Goal: Task Accomplishment & Management: Manage account settings

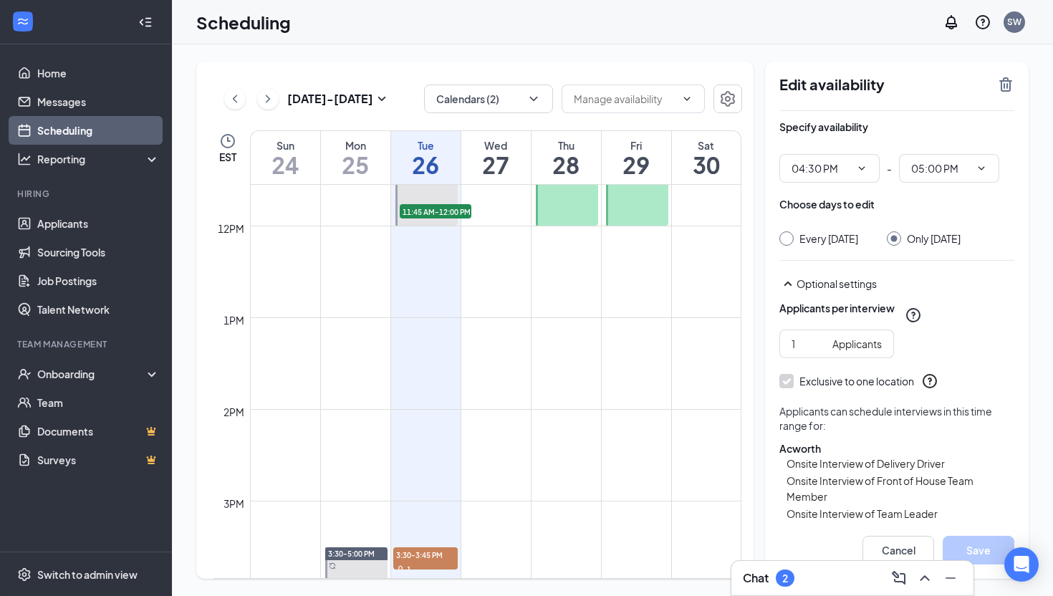
scroll to position [1074, 0]
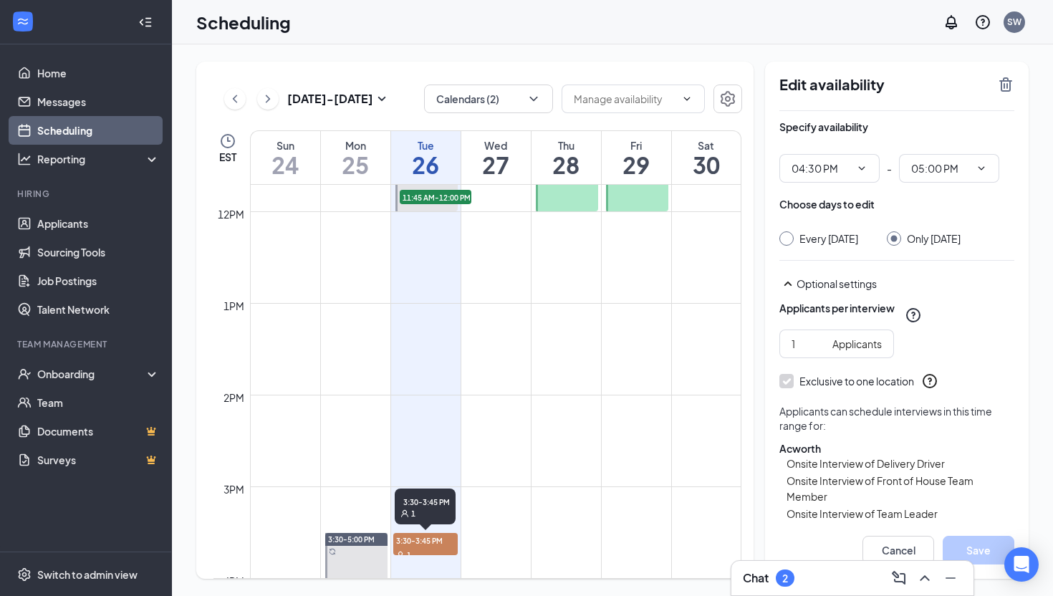
click at [420, 540] on span "3:30-3:45 PM" at bounding box center [425, 540] width 65 height 14
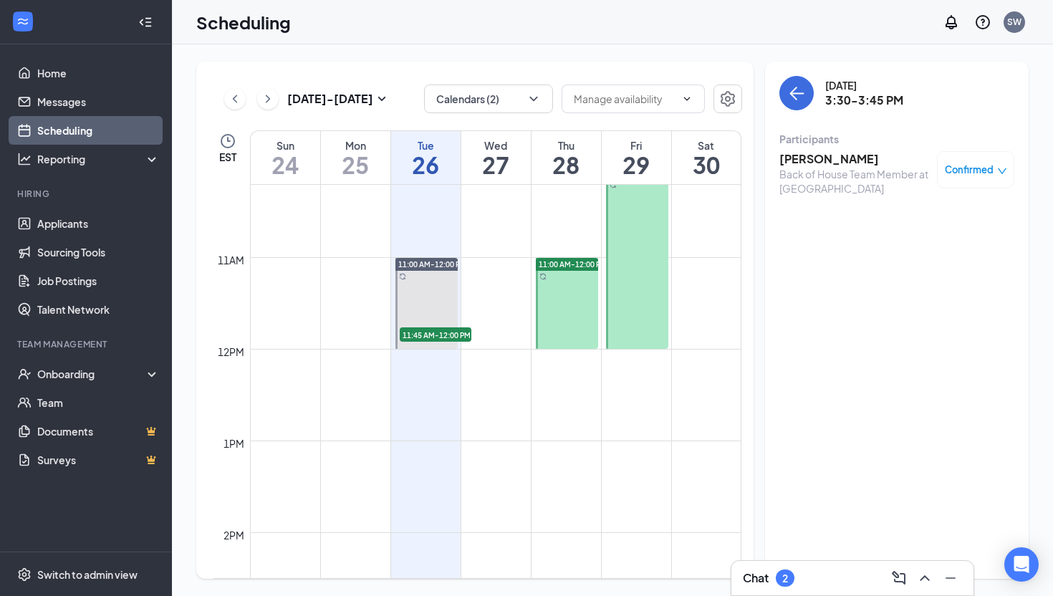
scroll to position [930, 0]
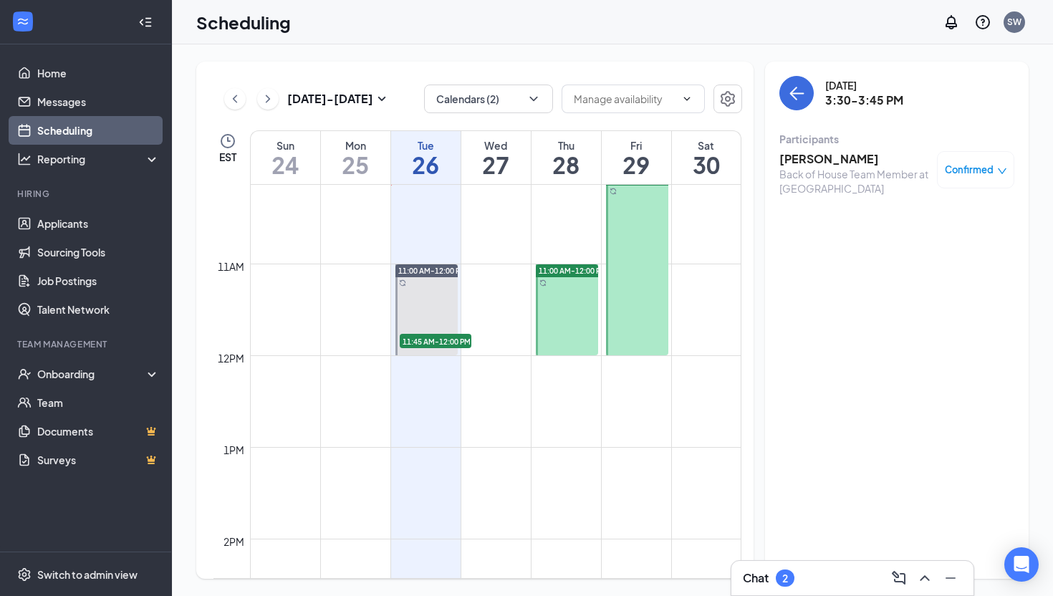
click at [766, 584] on h3 "Chat" at bounding box center [756, 578] width 26 height 16
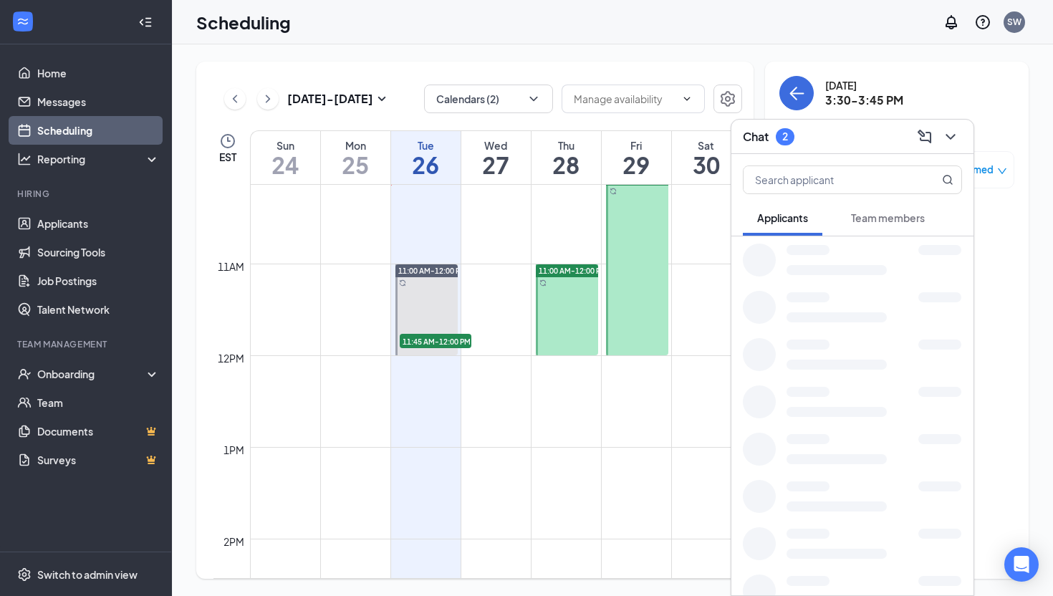
click at [887, 221] on span "Team members" at bounding box center [888, 217] width 74 height 13
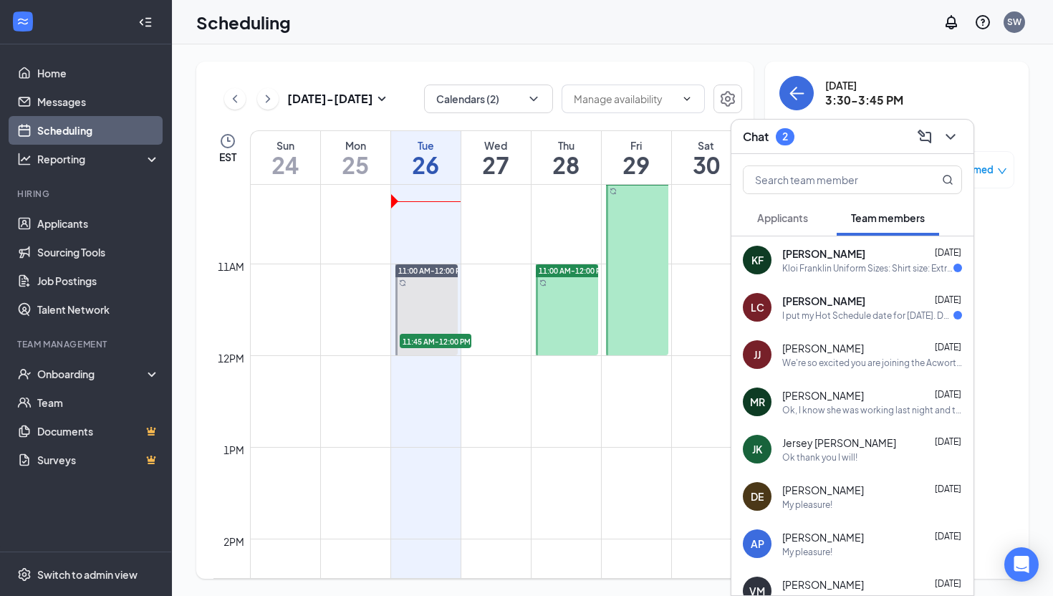
click at [274, 100] on icon "ChevronRight" at bounding box center [268, 98] width 14 height 17
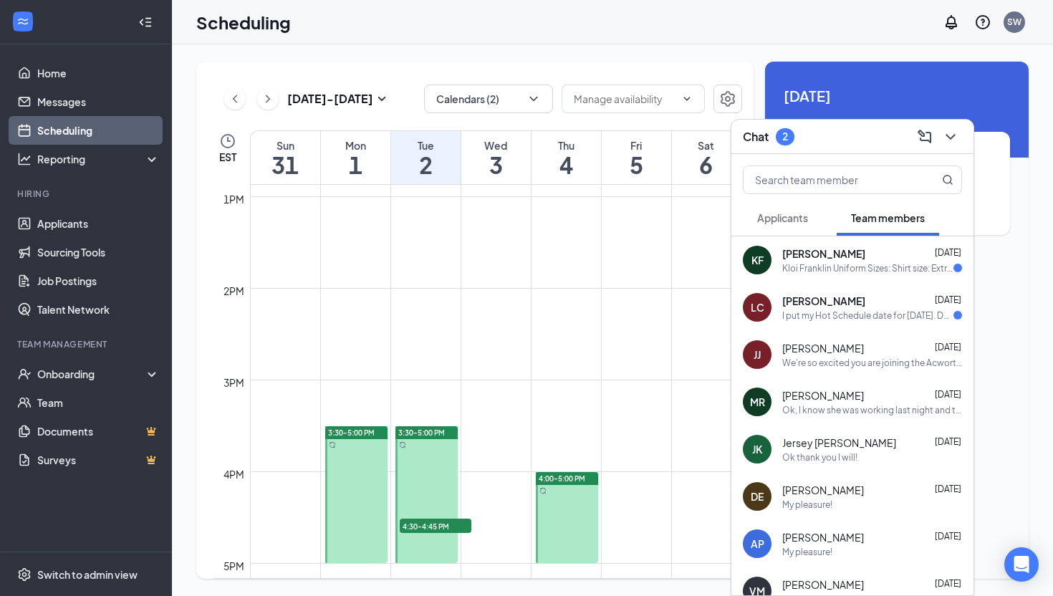
scroll to position [1190, 0]
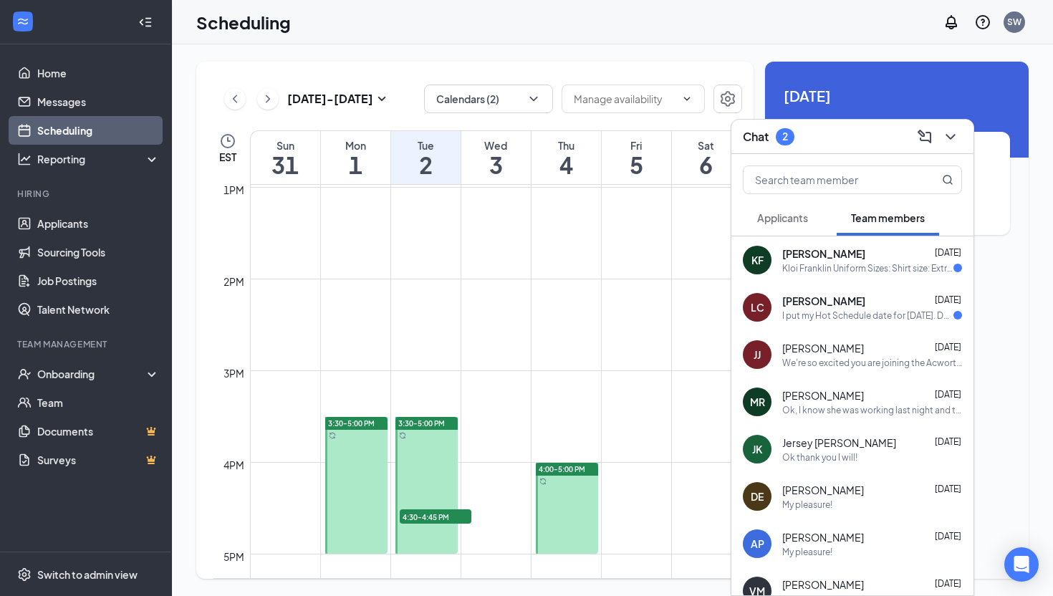
click at [238, 99] on icon "ChevronLeft" at bounding box center [235, 98] width 14 height 17
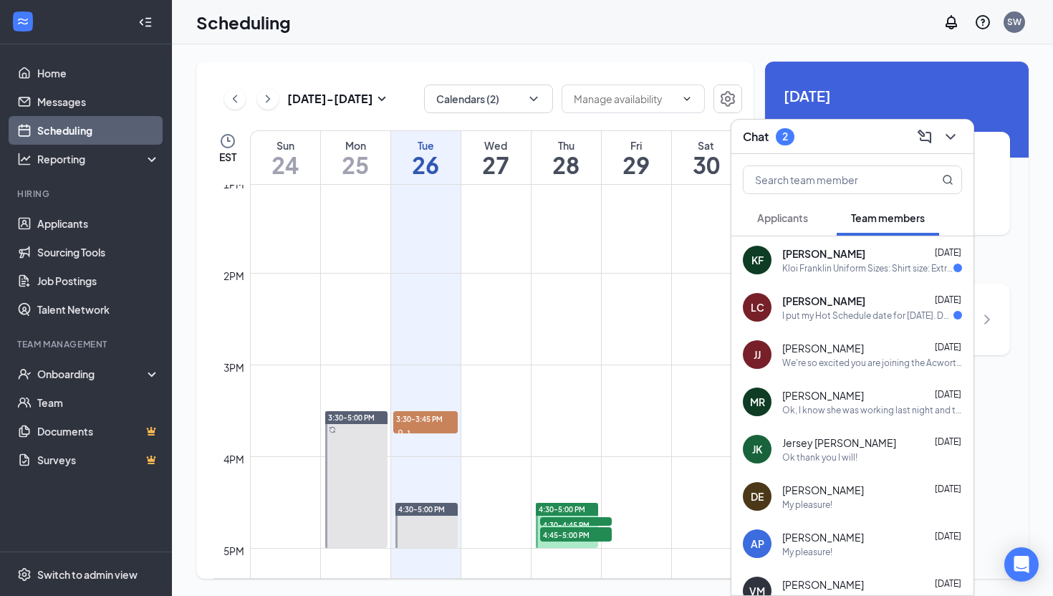
scroll to position [1204, 0]
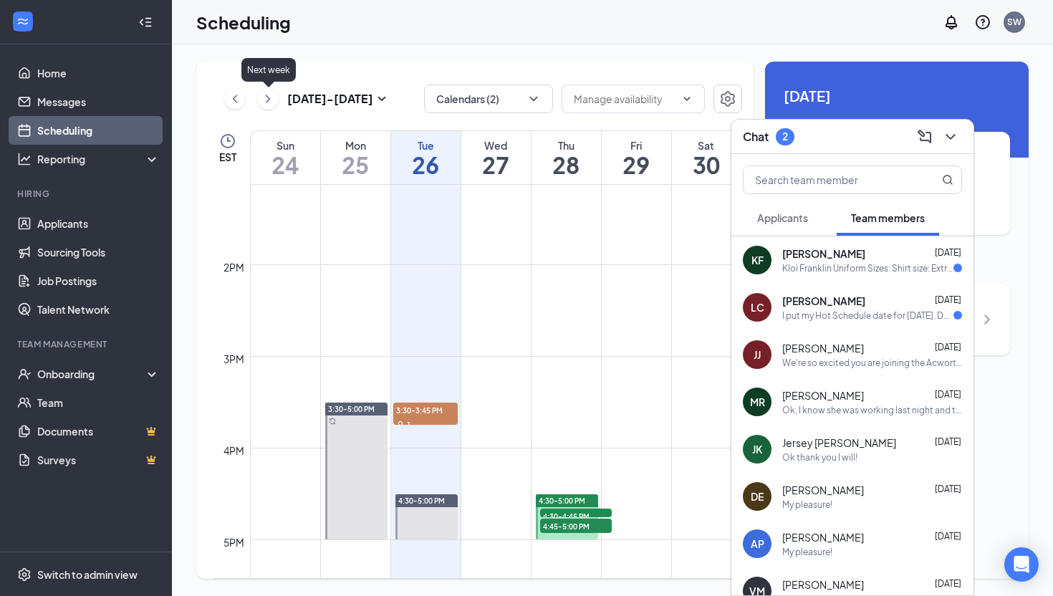
click at [265, 91] on icon "ChevronRight" at bounding box center [268, 98] width 14 height 17
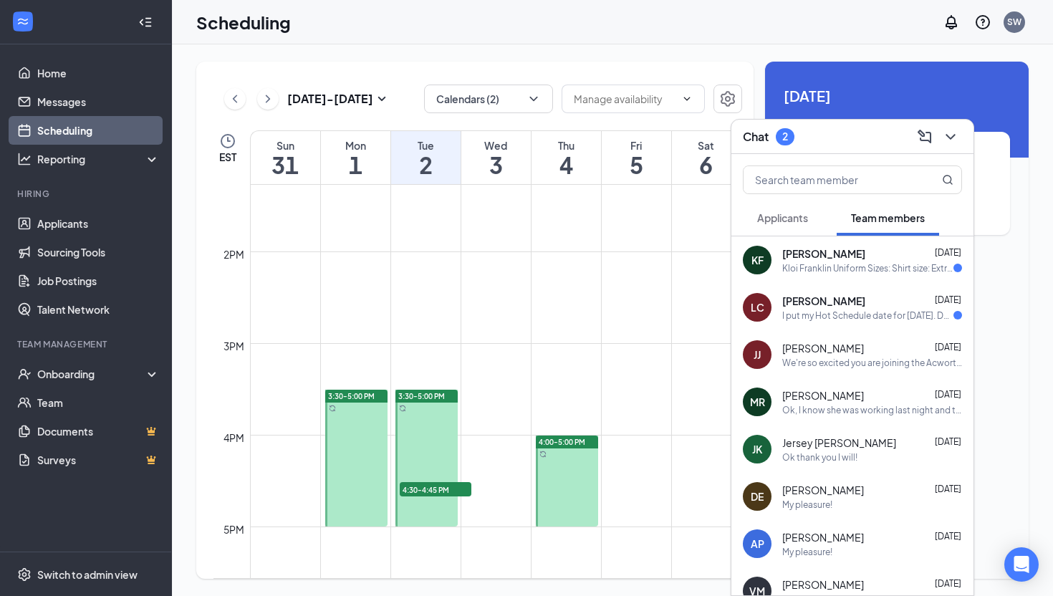
scroll to position [1218, 0]
click at [428, 483] on span "4:30-4:45 PM" at bounding box center [436, 488] width 72 height 14
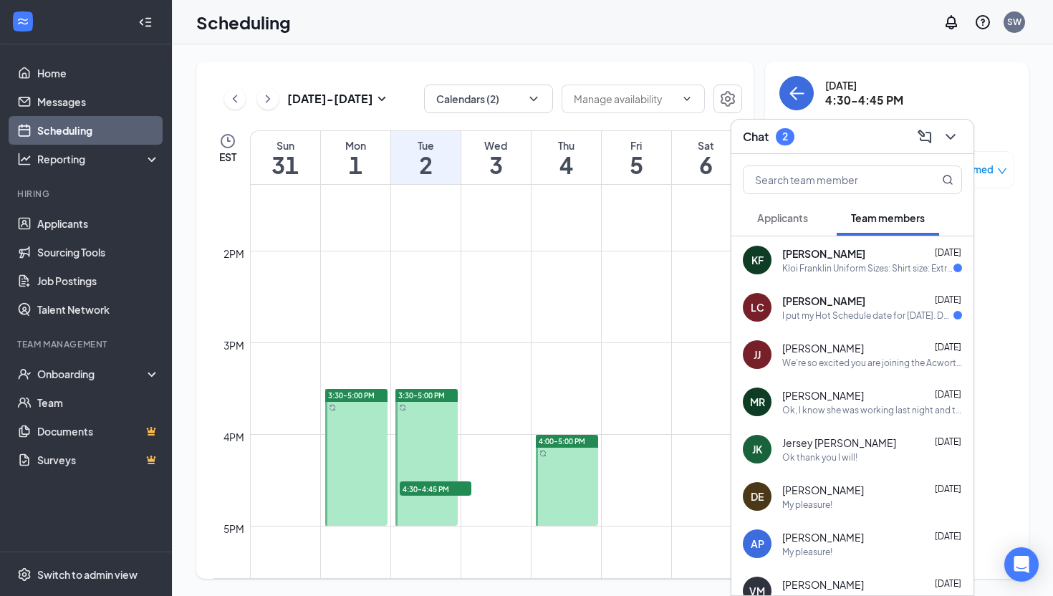
scroll to position [1238, 0]
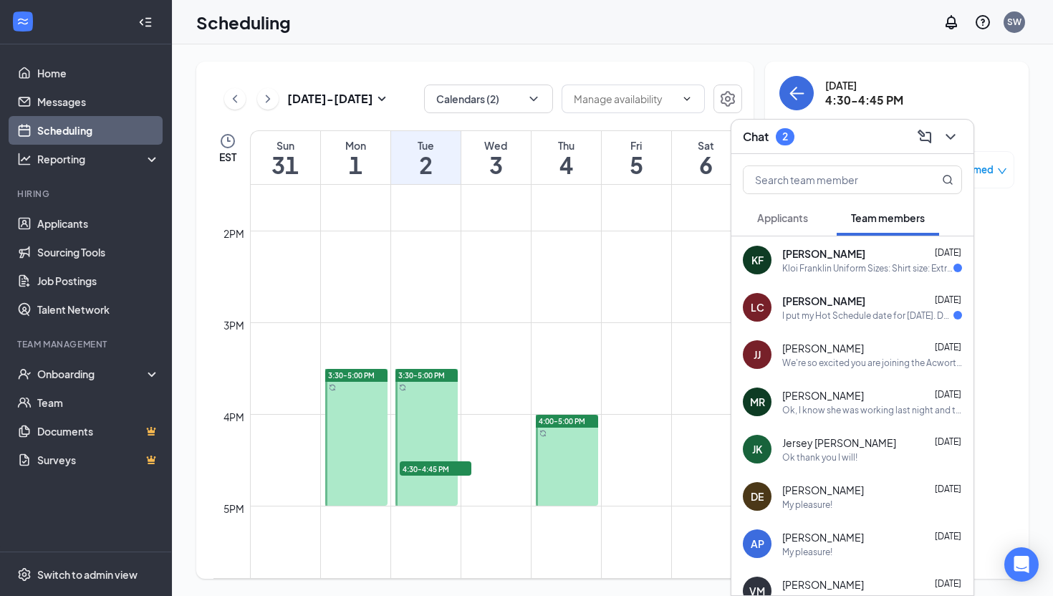
click at [426, 471] on span "4:30-4:45 PM" at bounding box center [436, 468] width 72 height 14
click at [960, 134] on button at bounding box center [950, 136] width 23 height 23
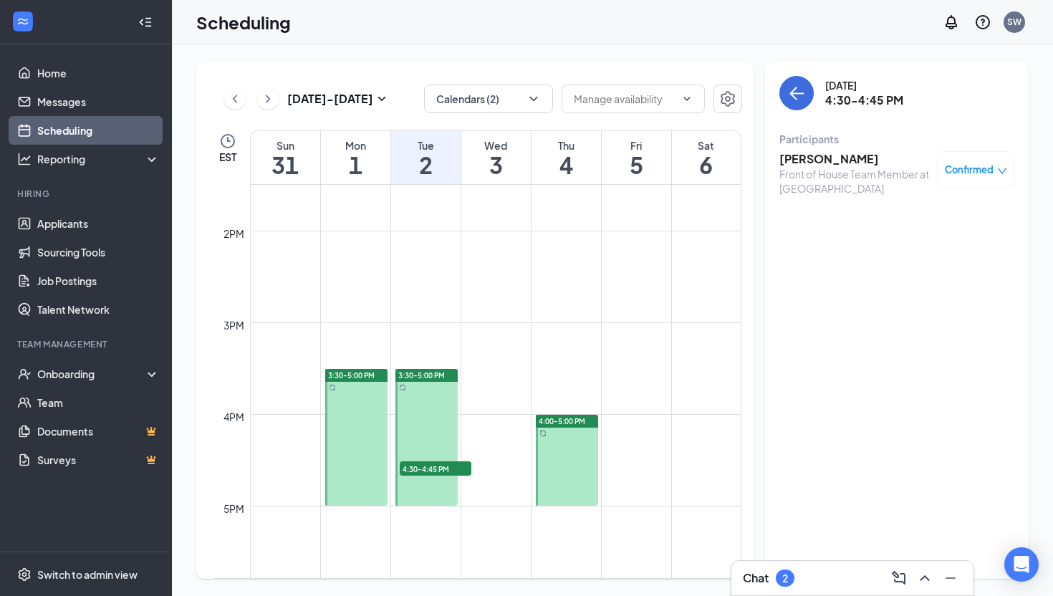
click at [823, 580] on div "Chat 2" at bounding box center [852, 578] width 219 height 23
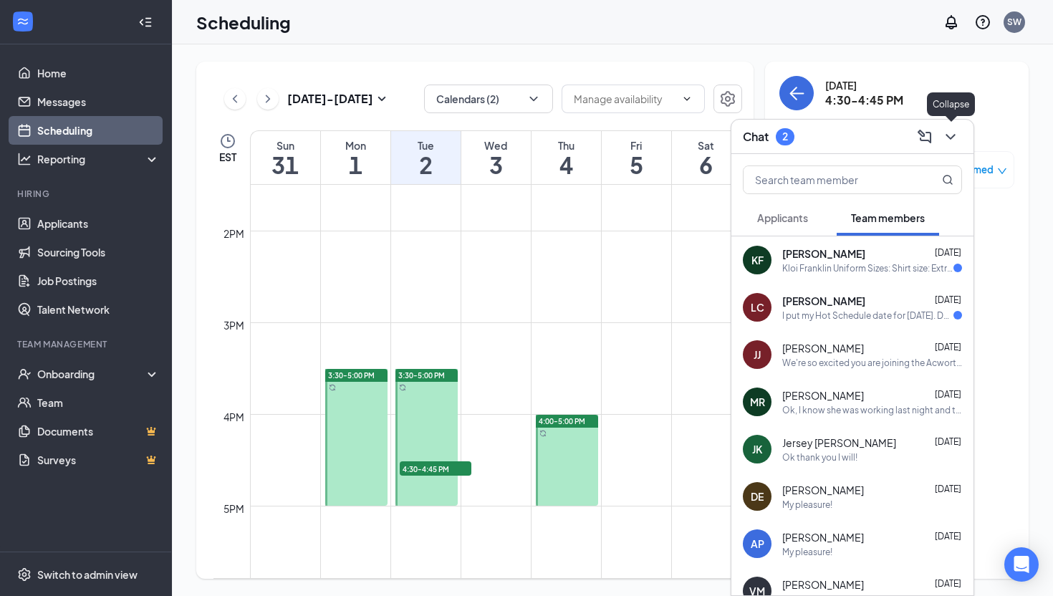
click at [946, 138] on icon "ChevronDown" at bounding box center [950, 136] width 17 height 17
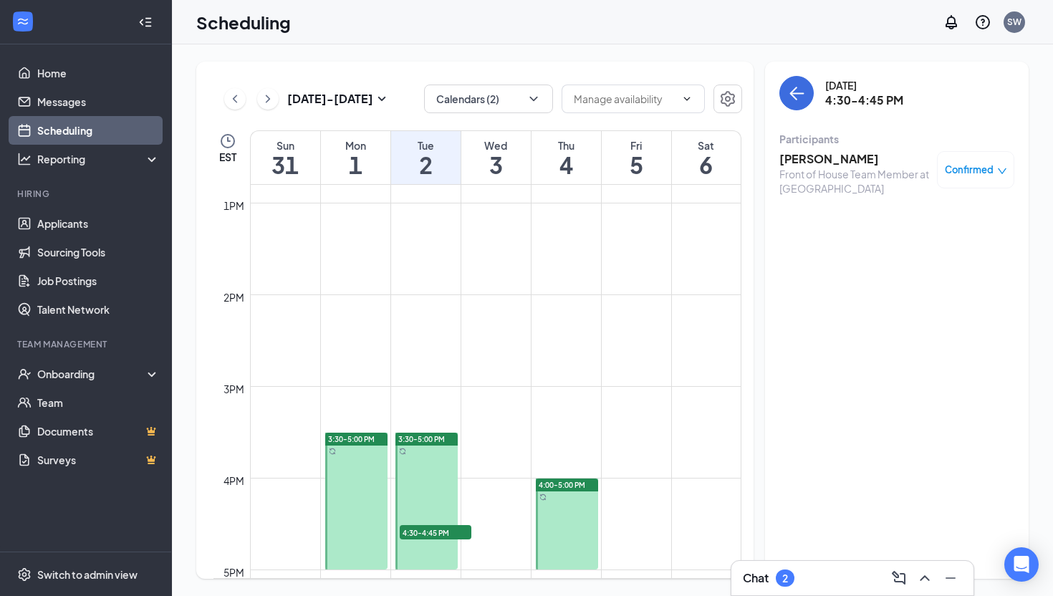
scroll to position [1176, 0]
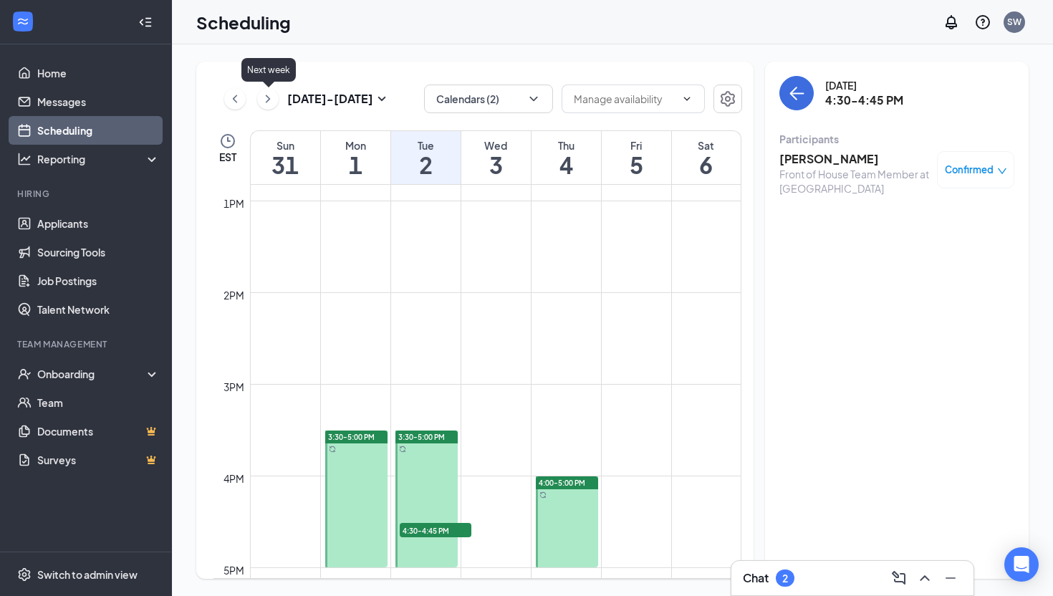
click at [240, 102] on icon "ChevronLeft" at bounding box center [235, 98] width 14 height 17
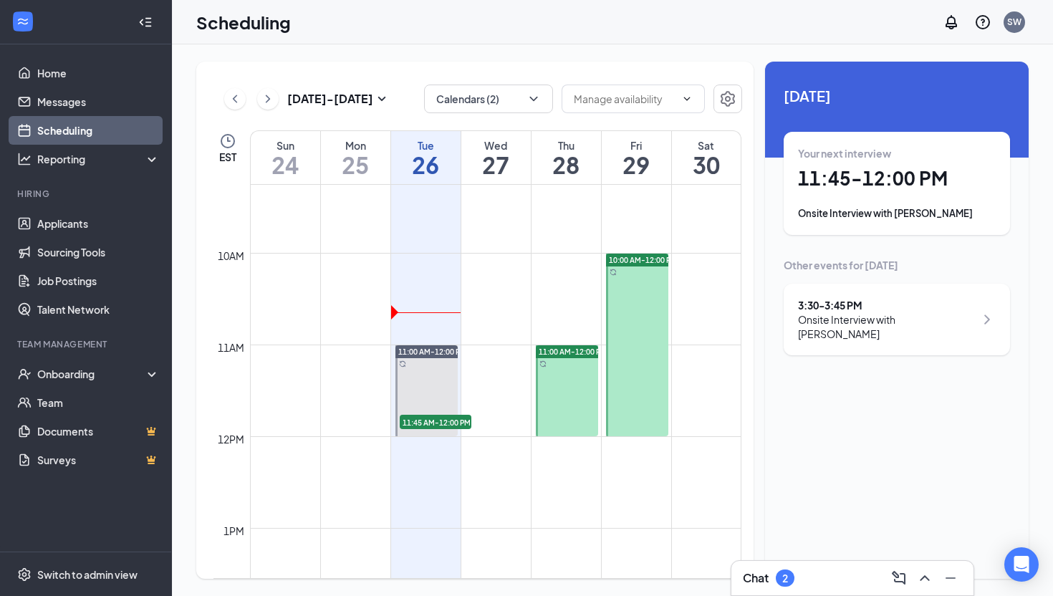
scroll to position [860, 0]
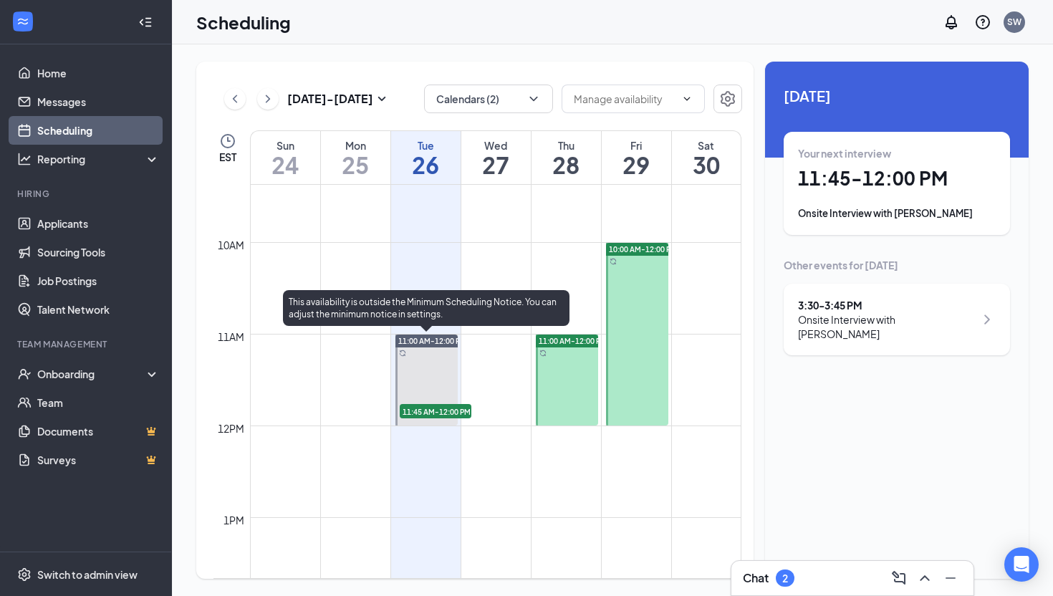
click at [418, 418] on div "11:45 AM-12:00 PM 1" at bounding box center [435, 411] width 74 height 17
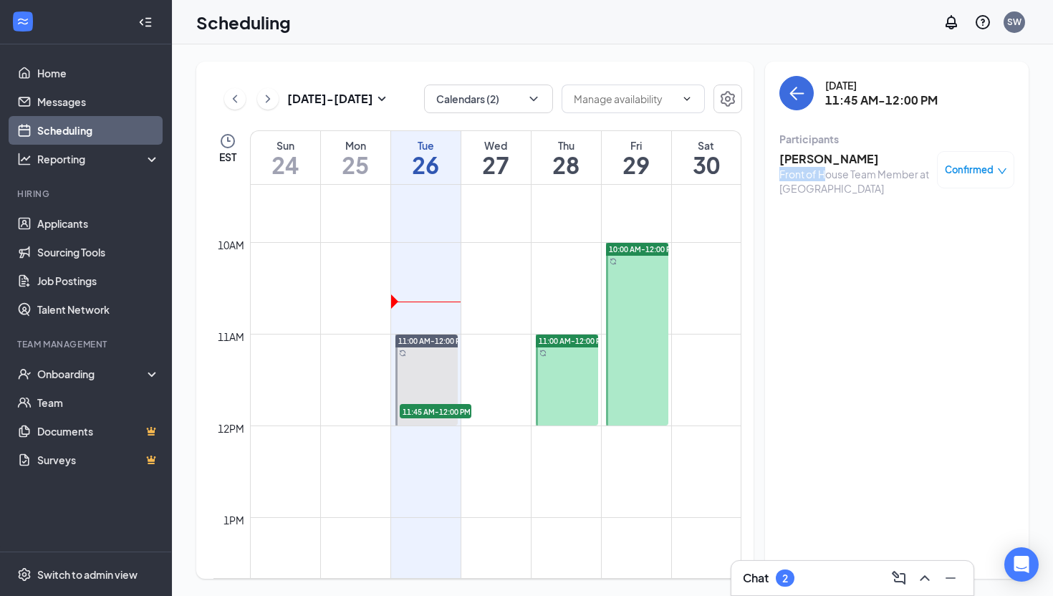
click at [827, 167] on div "Front of House Team Member at [GEOGRAPHIC_DATA]" at bounding box center [854, 181] width 150 height 29
click at [829, 162] on h3 "[PERSON_NAME]" at bounding box center [854, 159] width 150 height 16
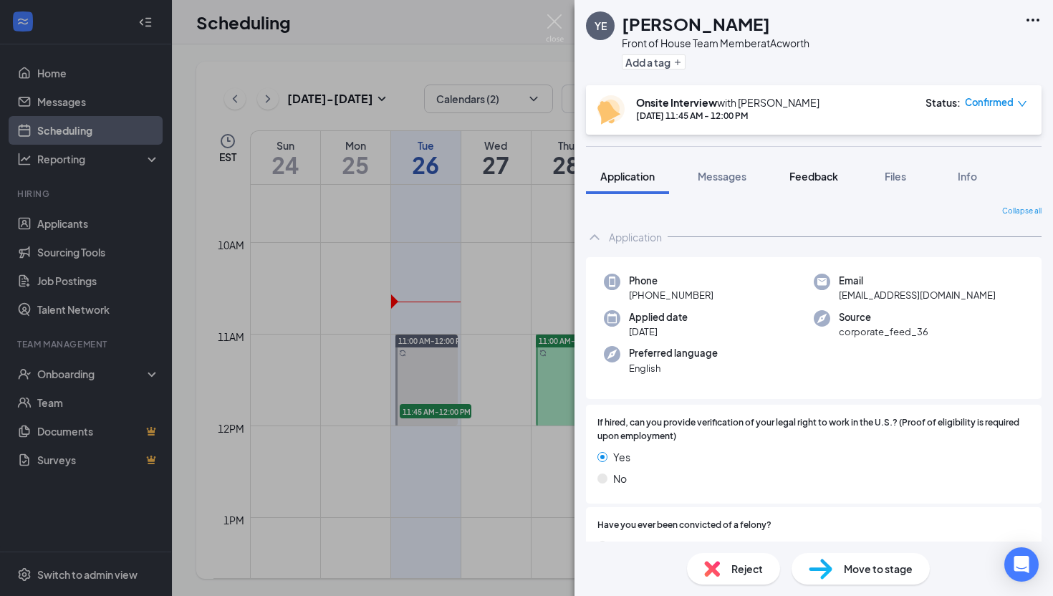
click at [817, 175] on span "Feedback" at bounding box center [813, 176] width 49 height 13
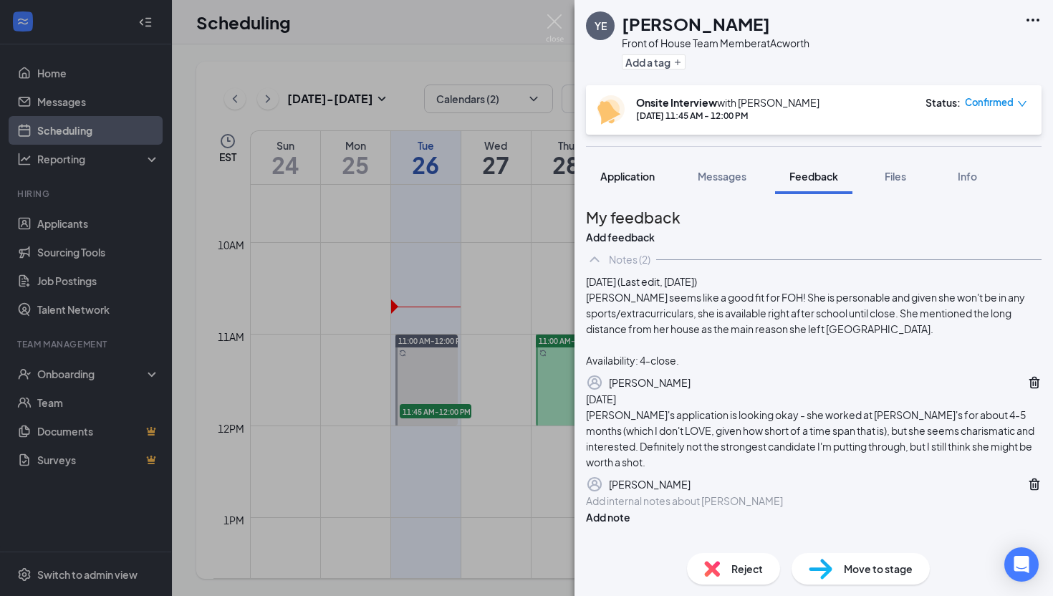
click at [648, 175] on span "Application" at bounding box center [627, 176] width 54 height 13
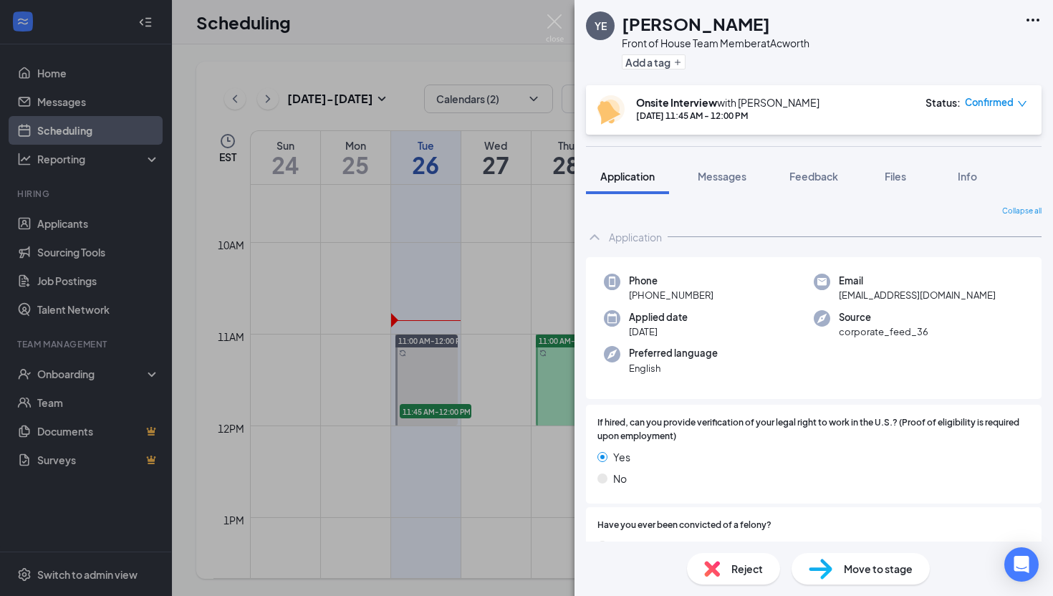
click at [480, 217] on div "YE [PERSON_NAME] Front of House Team Member at Acworth Add a tag Onsite Intervi…" at bounding box center [526, 298] width 1053 height 596
